Goal: Task Accomplishment & Management: Use online tool/utility

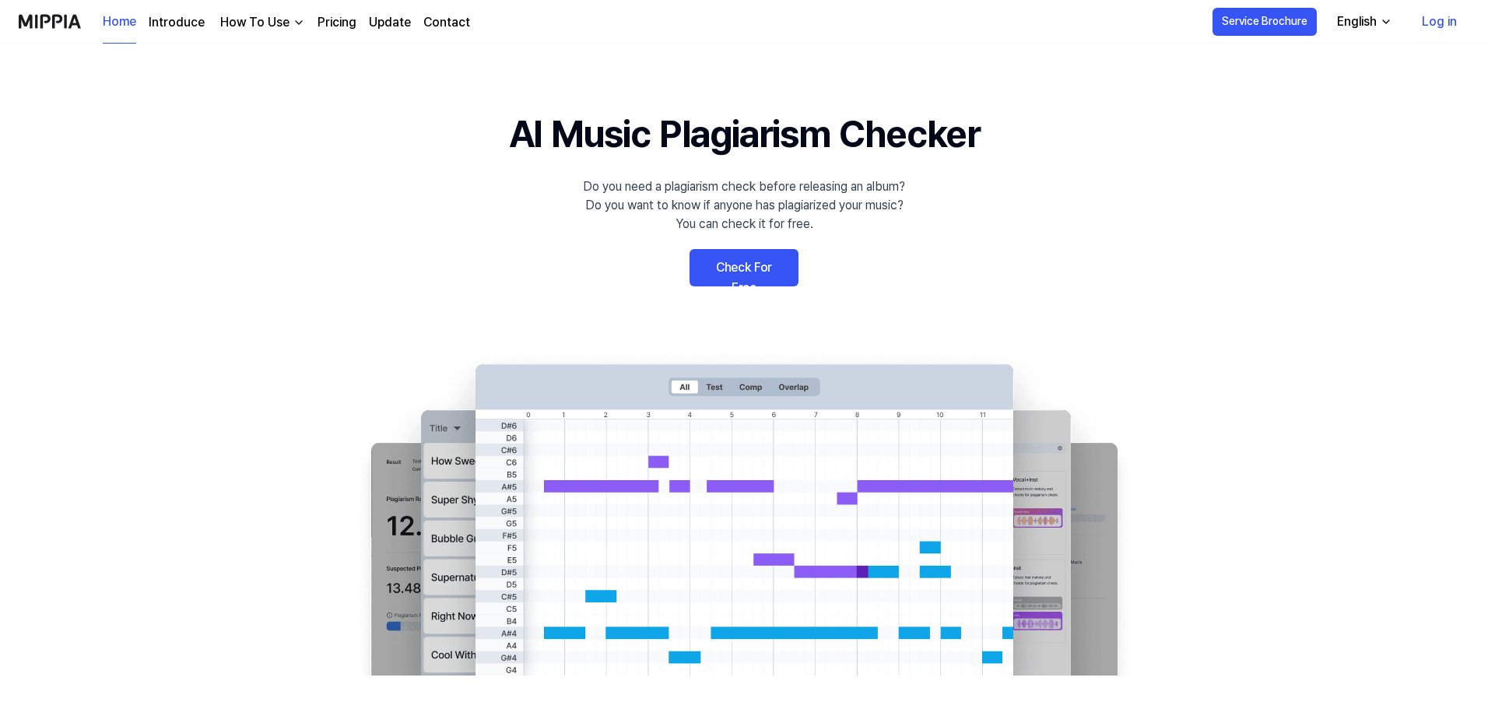
drag, startPoint x: 0, startPoint y: 0, endPoint x: 739, endPoint y: 268, distance: 786.1
click at [739, 268] on link "Check For Free" at bounding box center [743, 267] width 109 height 37
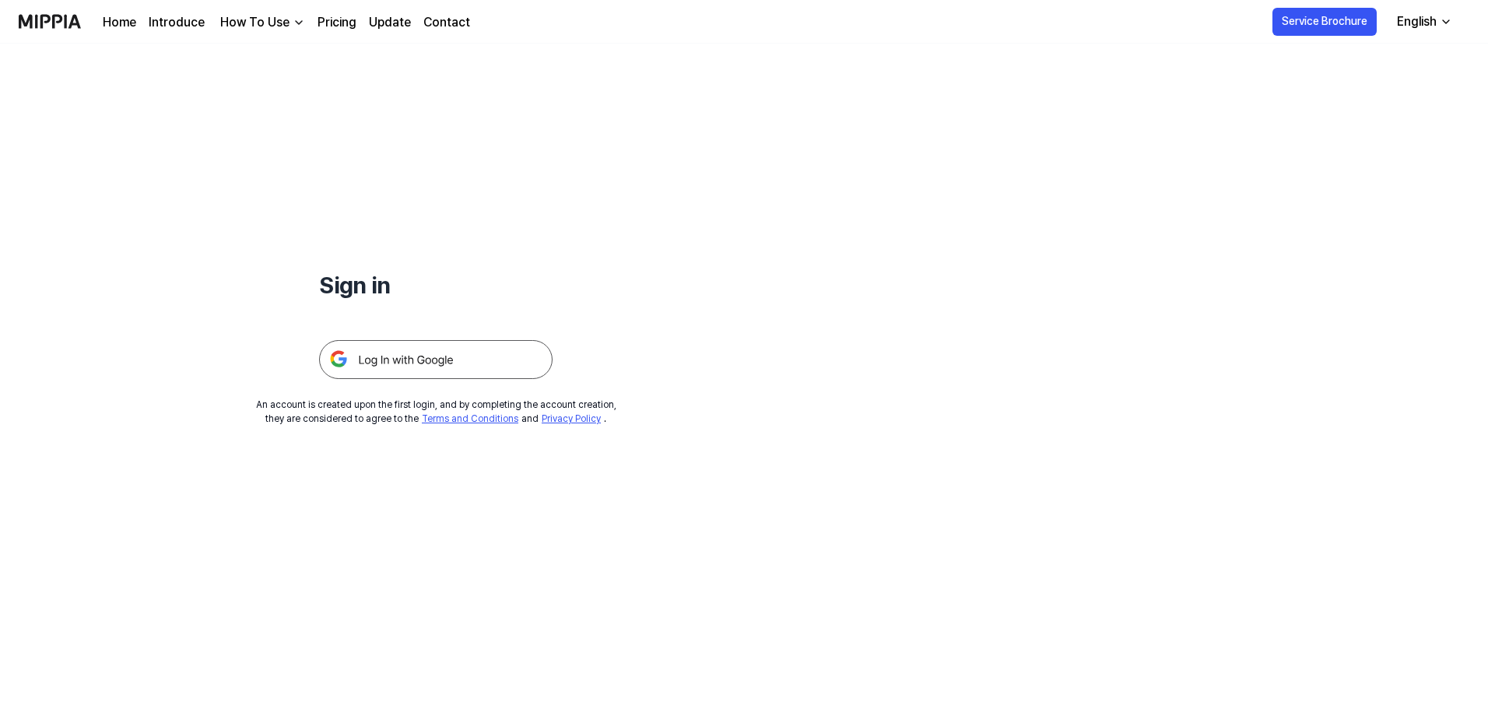
click at [384, 356] on img at bounding box center [435, 359] width 233 height 39
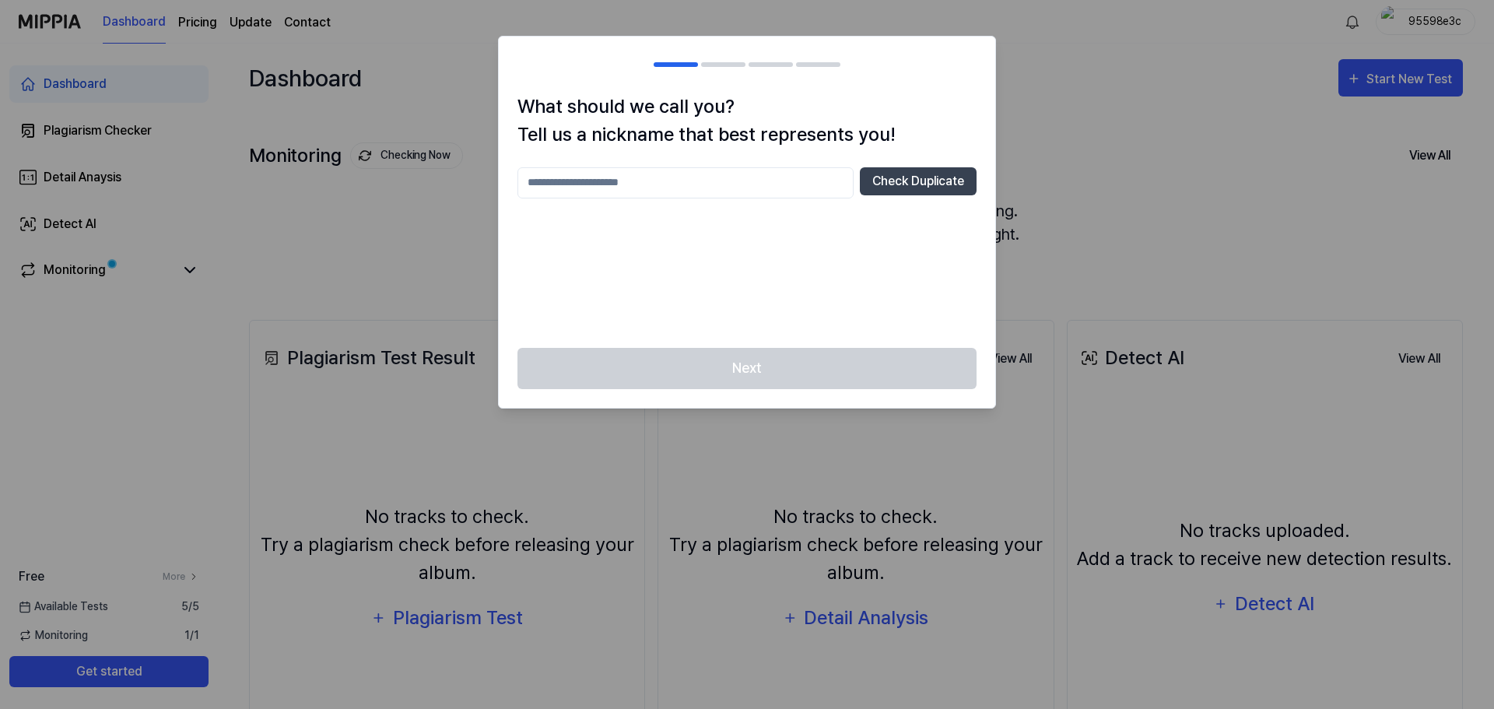
click at [368, 256] on div at bounding box center [747, 354] width 1494 height 709
click at [751, 177] on input "text" at bounding box center [685, 182] width 336 height 31
type input "******"
